Goal: Task Accomplishment & Management: Use online tool/utility

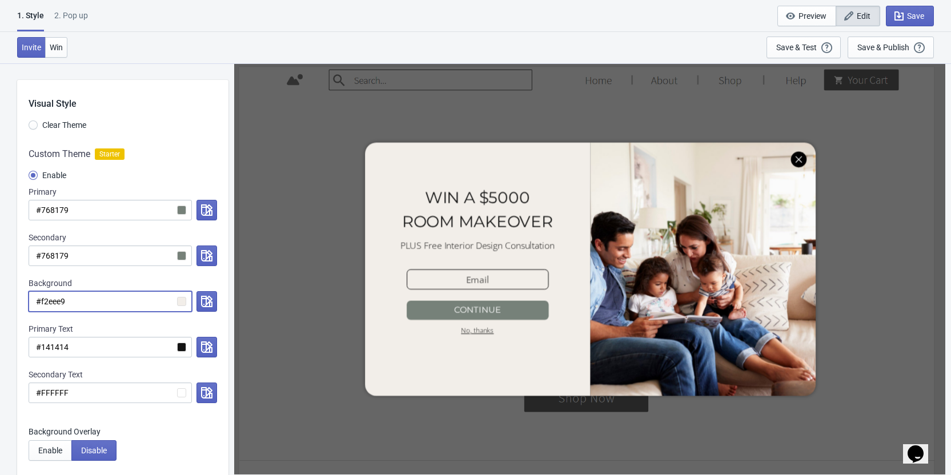
click at [55, 302] on input "#f2eee9" at bounding box center [110, 301] width 163 height 21
paste input "6d765b"
radio input "true"
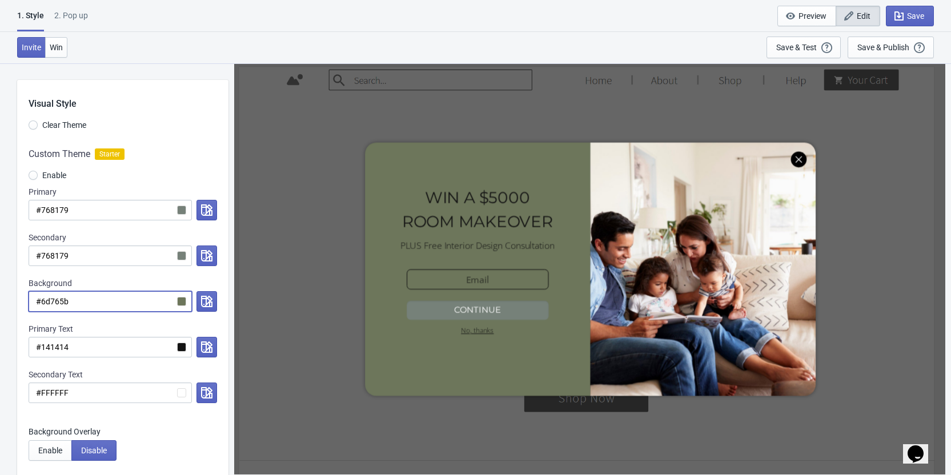
type input "#6d765b"
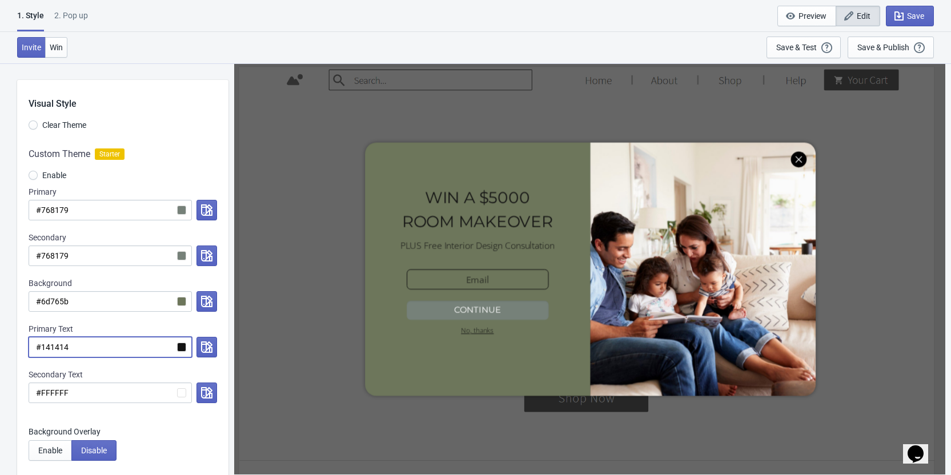
click at [55, 348] on input "#141414" at bounding box center [110, 347] width 163 height 21
radio input "true"
type input "#f"
radio input "true"
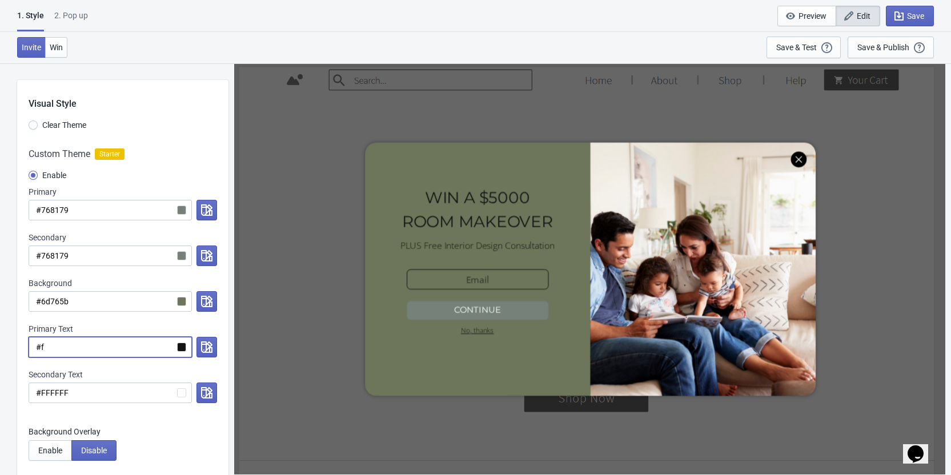
type input "#ff"
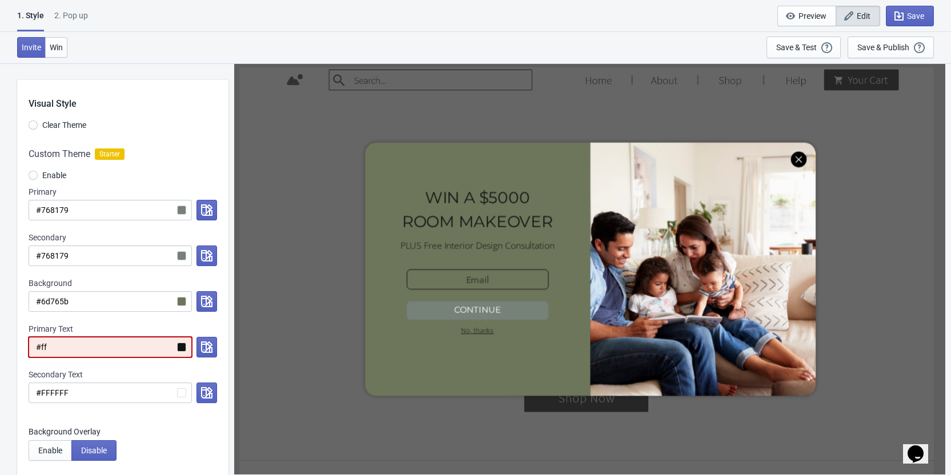
radio input "true"
type input "#fff"
radio input "true"
type input "#ffff"
radio input "true"
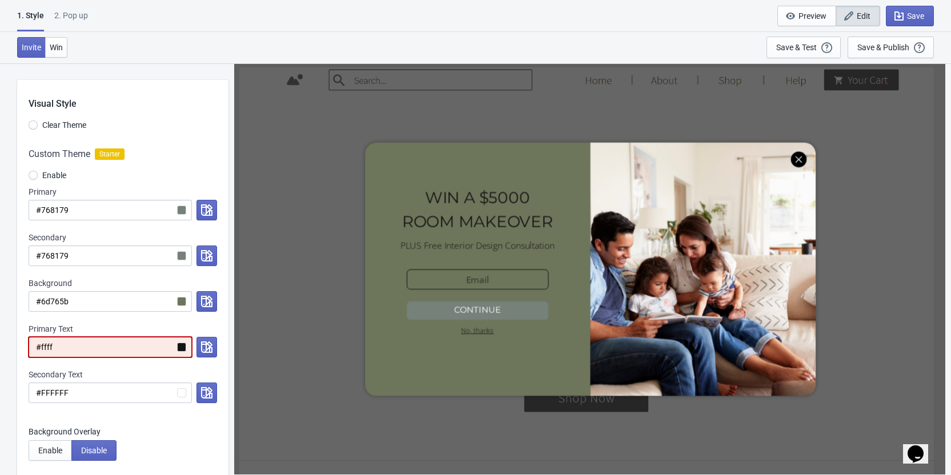
type input "#fffff"
radio input "true"
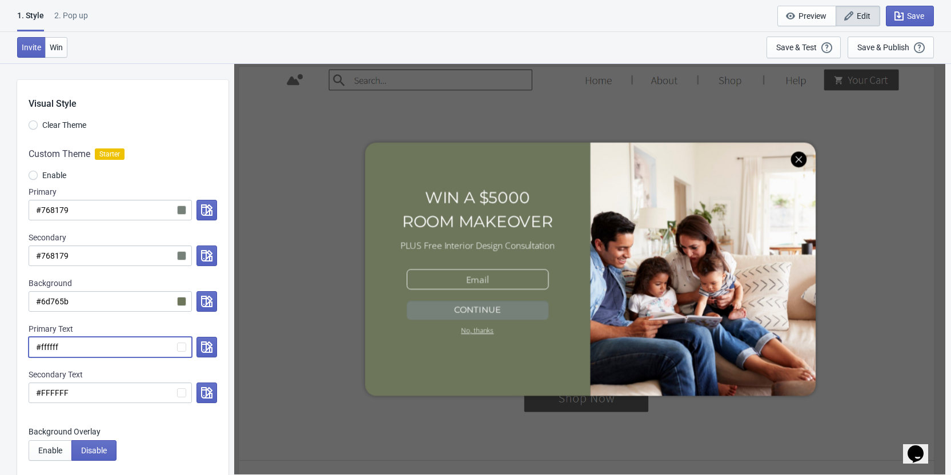
type input "#ffffff"
click at [57, 209] on input "#768179" at bounding box center [110, 210] width 163 height 21
click at [182, 211] on input "#768179" at bounding box center [110, 210] width 163 height 21
click at [54, 209] on input "#768179" at bounding box center [110, 210] width 163 height 21
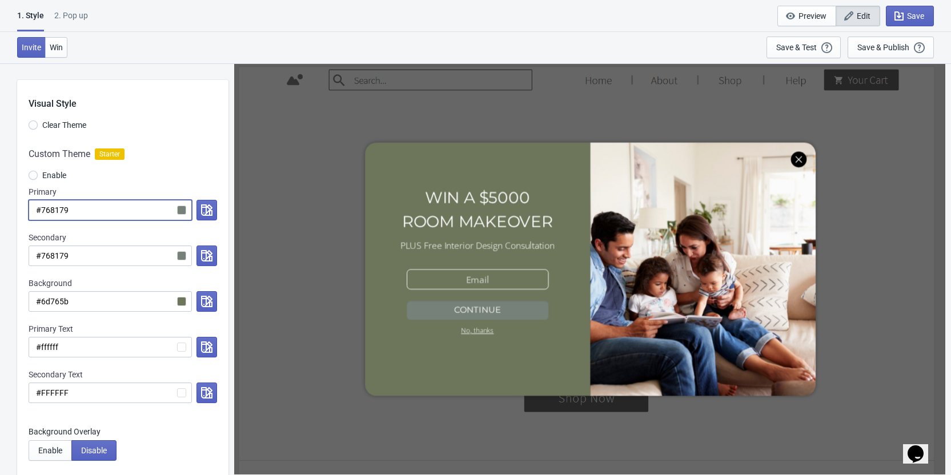
click at [54, 209] on input "#768179" at bounding box center [110, 210] width 163 height 21
paste input "E8BC8B"
radio input "true"
type input "#E8BC8B"
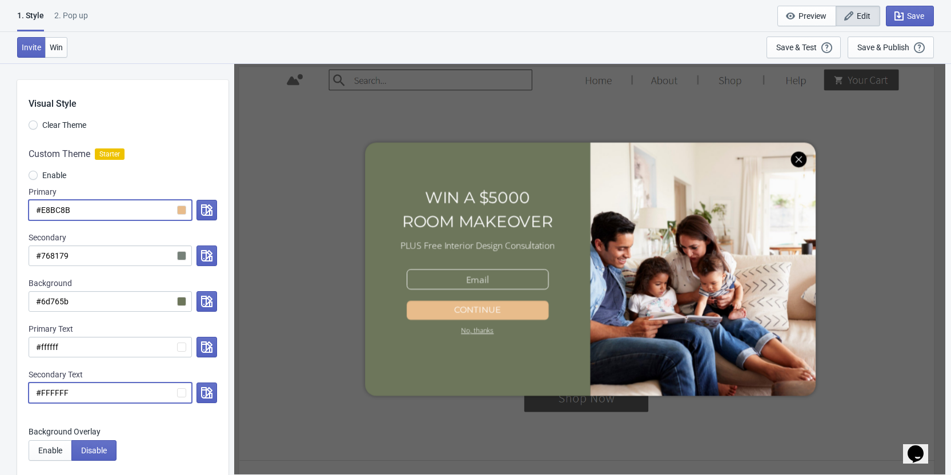
click at [49, 394] on input "#FFFFFF" at bounding box center [110, 393] width 163 height 21
radio input "true"
type input "#0"
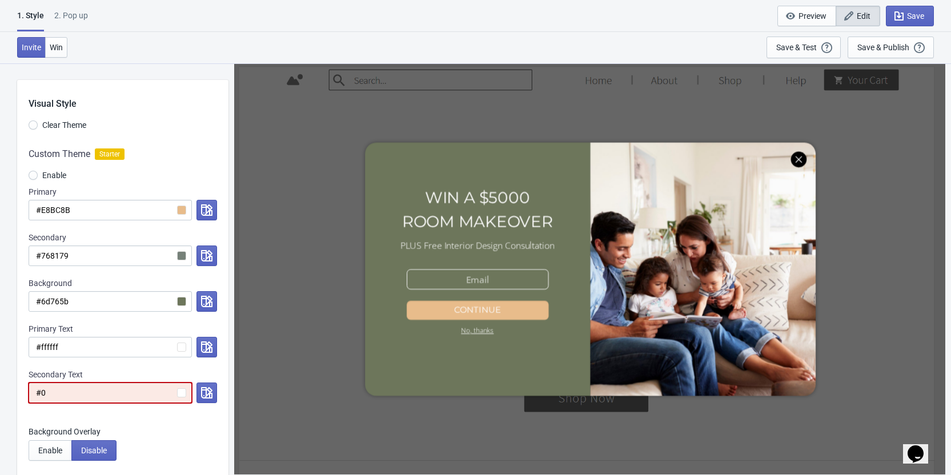
radio input "true"
type input "#00"
radio input "true"
type input "#000"
radio input "true"
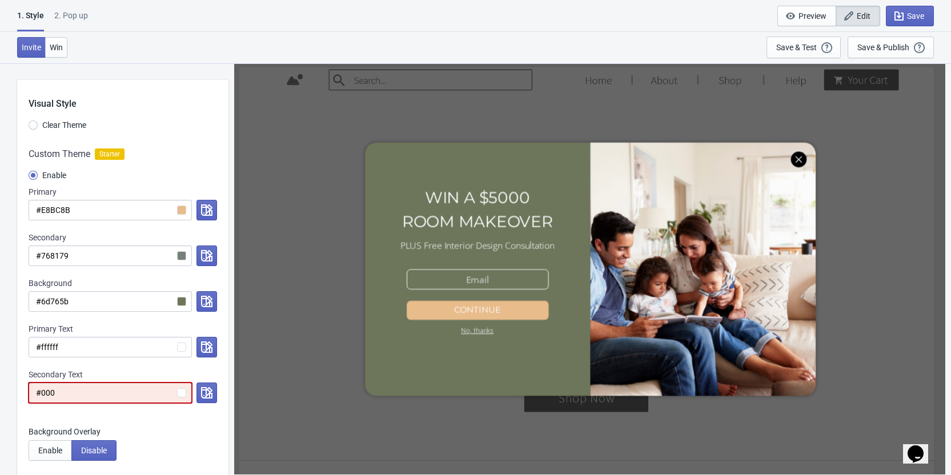
type input "#0000"
radio input "true"
type input "#00000"
radio input "true"
type input "#000000"
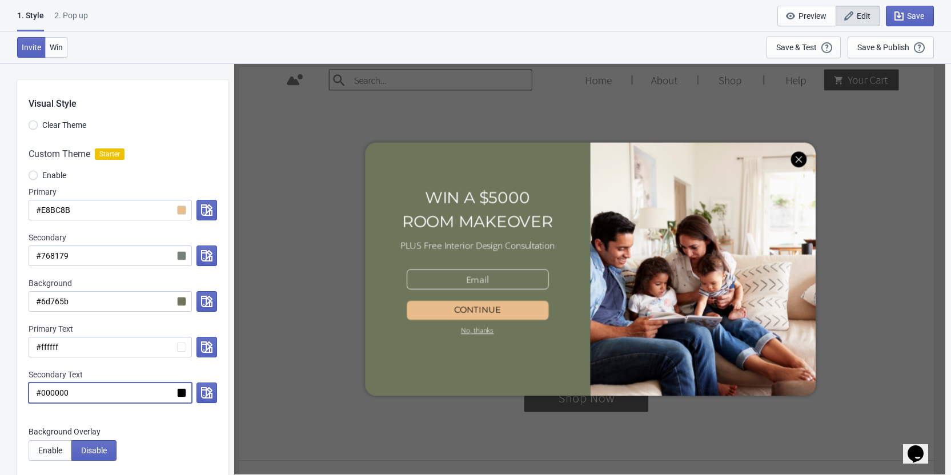
click at [185, 434] on label "Background Overlay" at bounding box center [123, 431] width 189 height 11
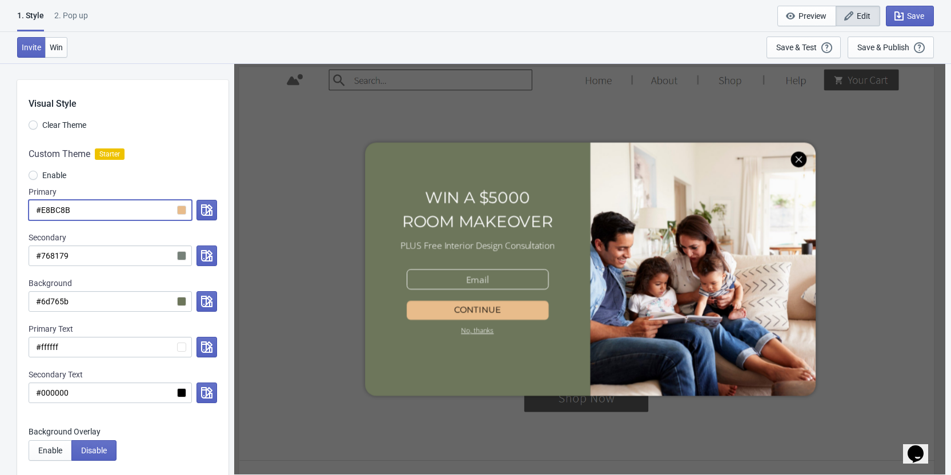
click at [67, 210] on input "#E8BC8B" at bounding box center [110, 210] width 163 height 21
radio input "true"
type input "#f"
radio input "true"
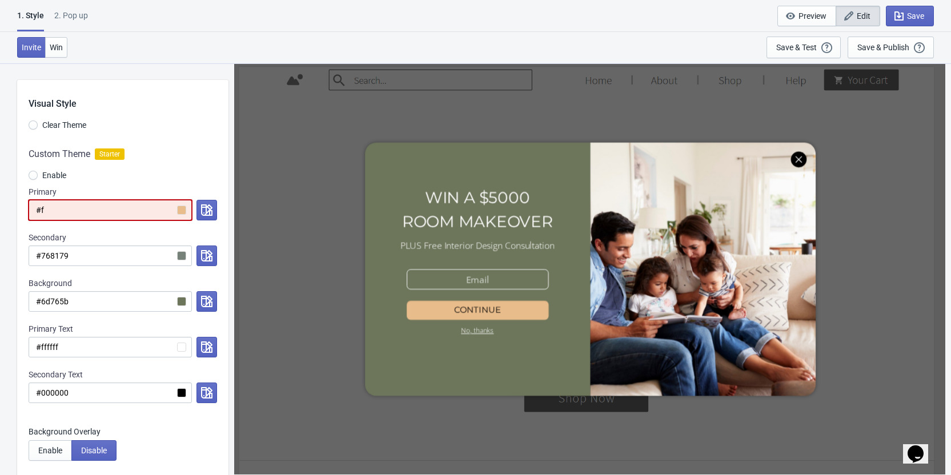
type input "#ff"
radio input "true"
type input "#fff"
radio input "true"
type input "#ffff"
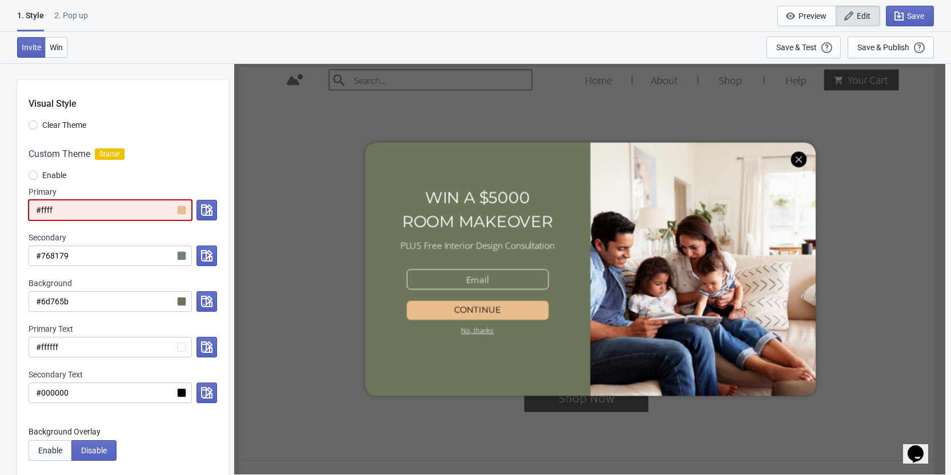
radio input "true"
type input "#fffff"
radio input "true"
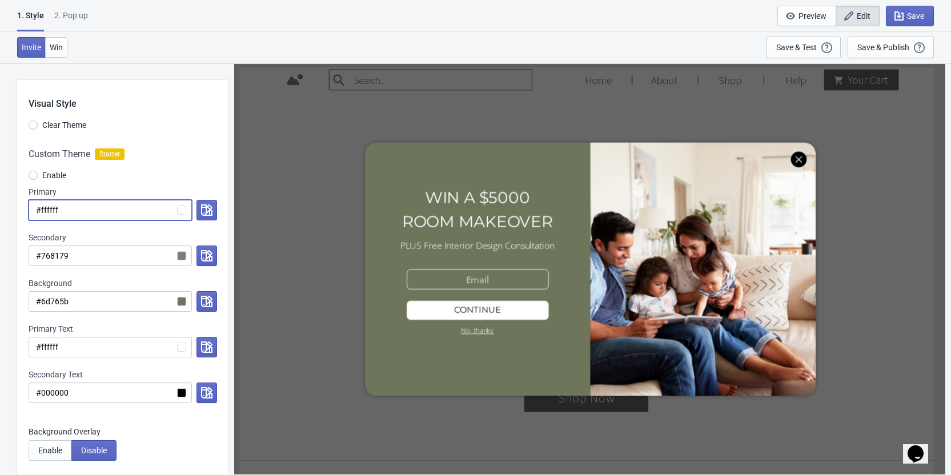
type input "#ffffff"
click at [903, 47] on div "Save & Publish" at bounding box center [883, 47] width 52 height 9
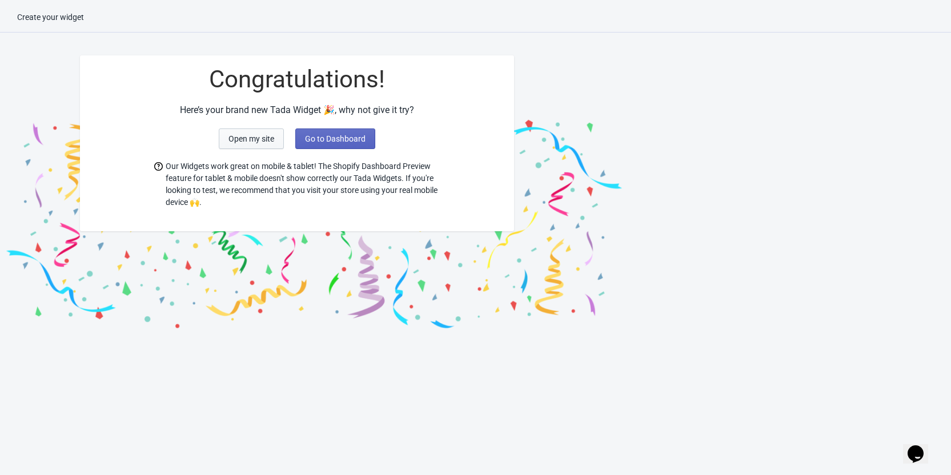
click at [255, 141] on span "Open my site" at bounding box center [252, 138] width 46 height 9
click at [329, 143] on span "Go to Dashboard" at bounding box center [335, 138] width 61 height 9
